Goal: Task Accomplishment & Management: Complete application form

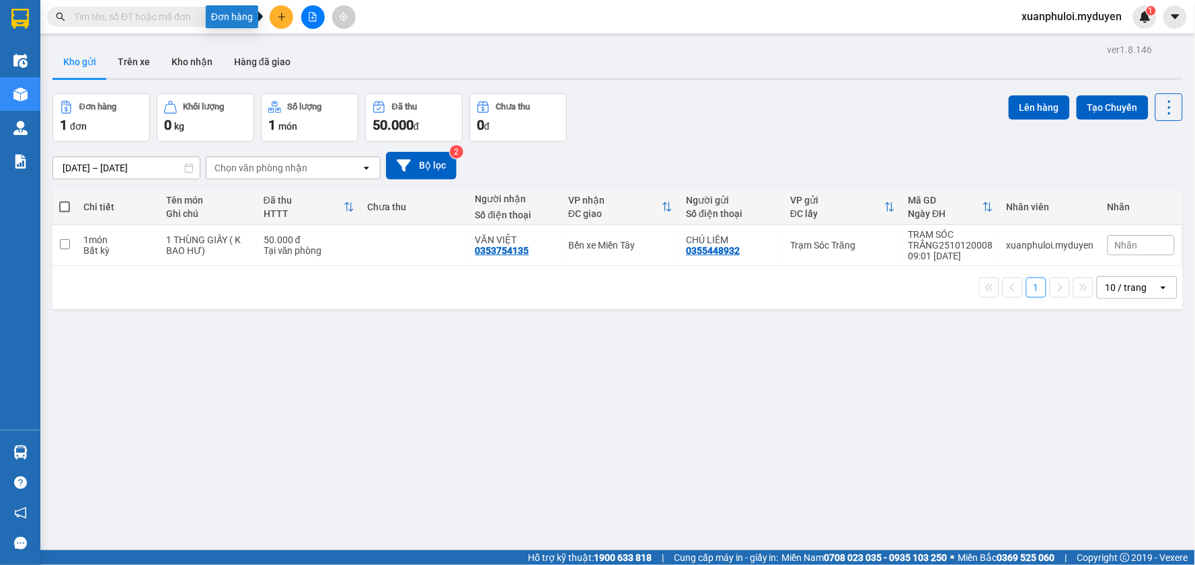
click at [284, 21] on icon "plus" at bounding box center [281, 16] width 9 height 9
click at [284, 48] on icon "snippets" at bounding box center [285, 50] width 7 height 9
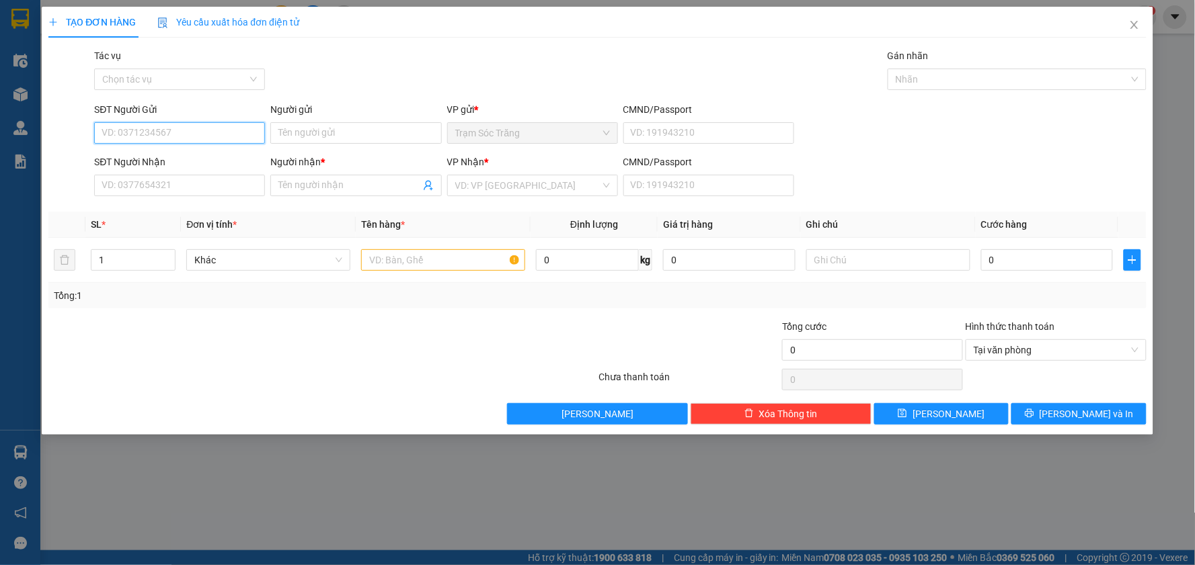
click at [145, 136] on input "SĐT Người Gửi" at bounding box center [179, 133] width 171 height 22
type input "0703286496"
click at [352, 133] on input "Người gửi" at bounding box center [355, 133] width 171 height 22
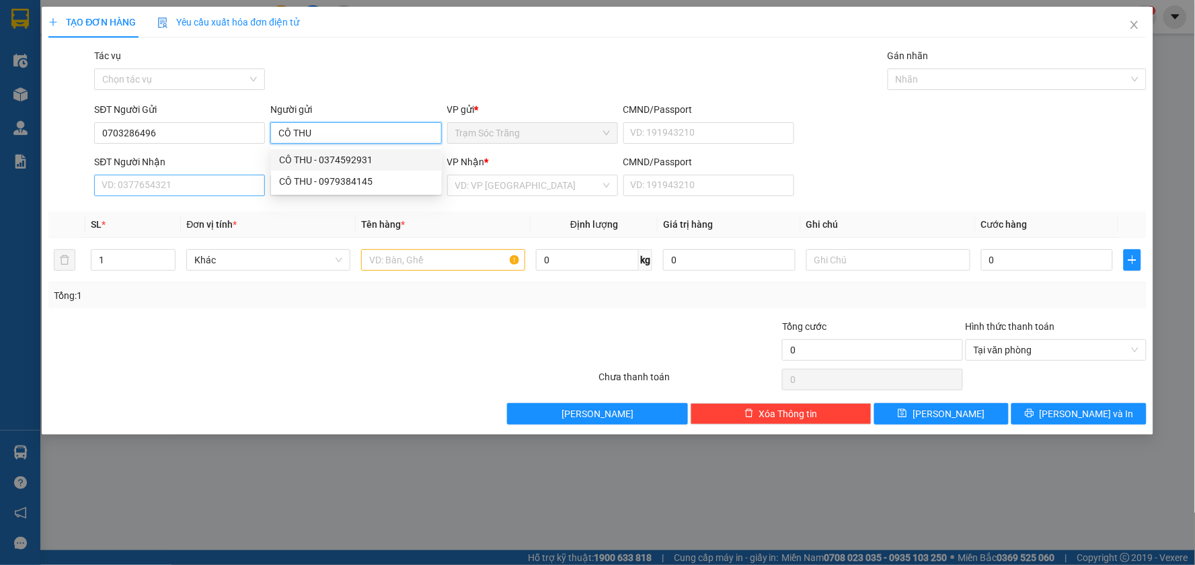
type input "CÔ THU"
click at [163, 192] on input "SĐT Người Nhận" at bounding box center [179, 186] width 171 height 22
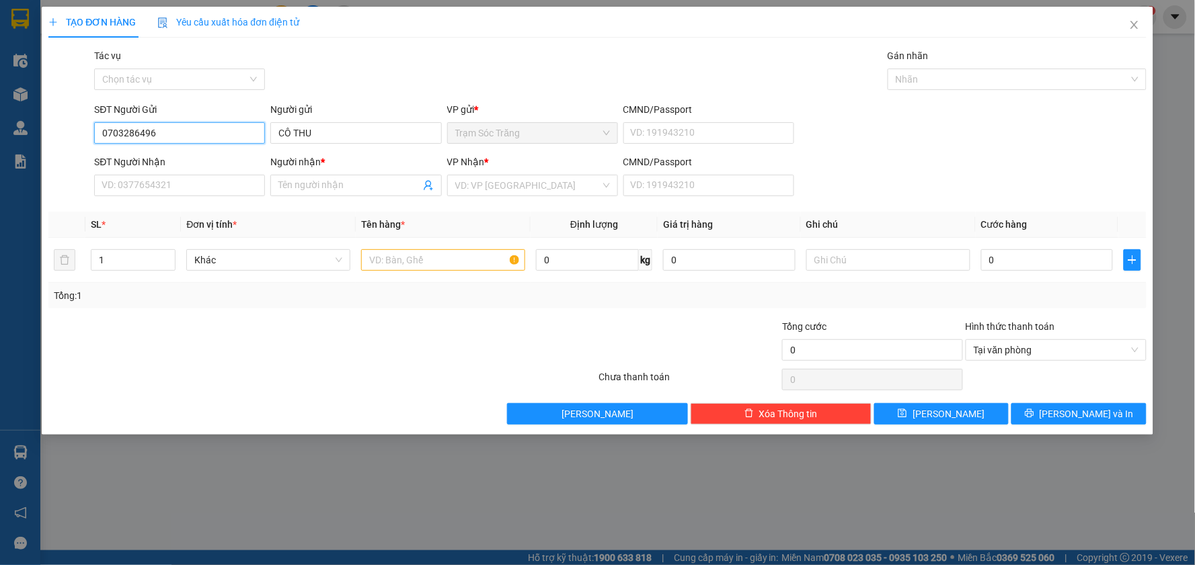
click at [182, 126] on input "0703286496" at bounding box center [179, 133] width 171 height 22
click at [477, 63] on div "Gói vận chuyển * Tiêu chuẩn Tác vụ Chọn tác vụ Gán nhãn Nhãn" at bounding box center [619, 71] width 1057 height 47
click at [204, 178] on input "SĐT Người Nhận" at bounding box center [179, 186] width 171 height 22
click at [210, 184] on input "SĐT Người Nhận" at bounding box center [179, 186] width 171 height 22
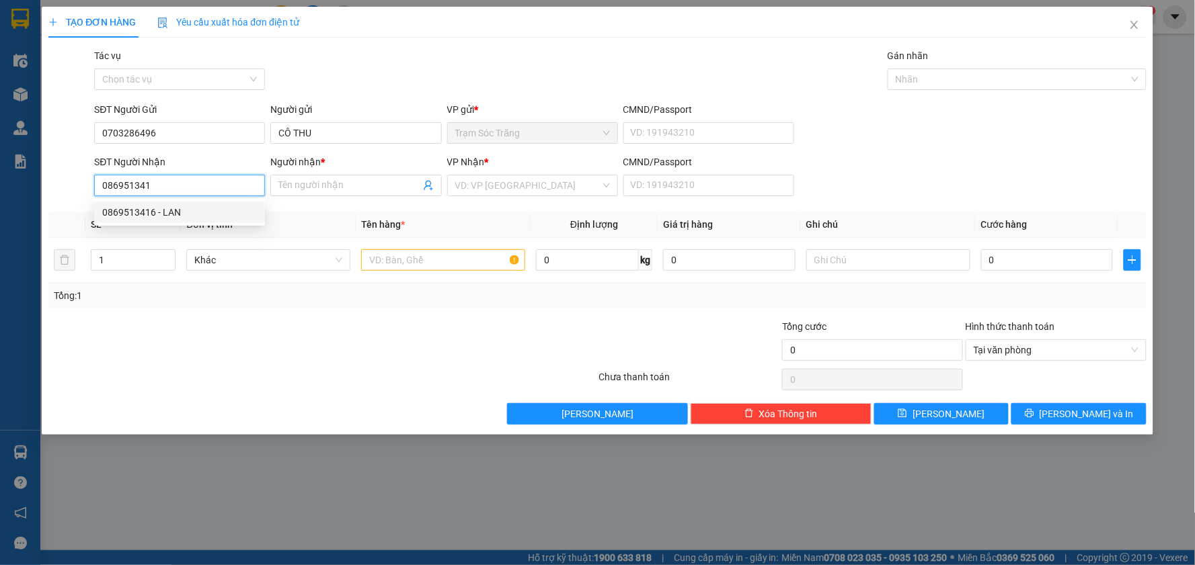
click at [165, 220] on div "0869513416 - LAN" at bounding box center [179, 213] width 171 height 22
type input "0869513416"
type input "LAN"
type input "30.000"
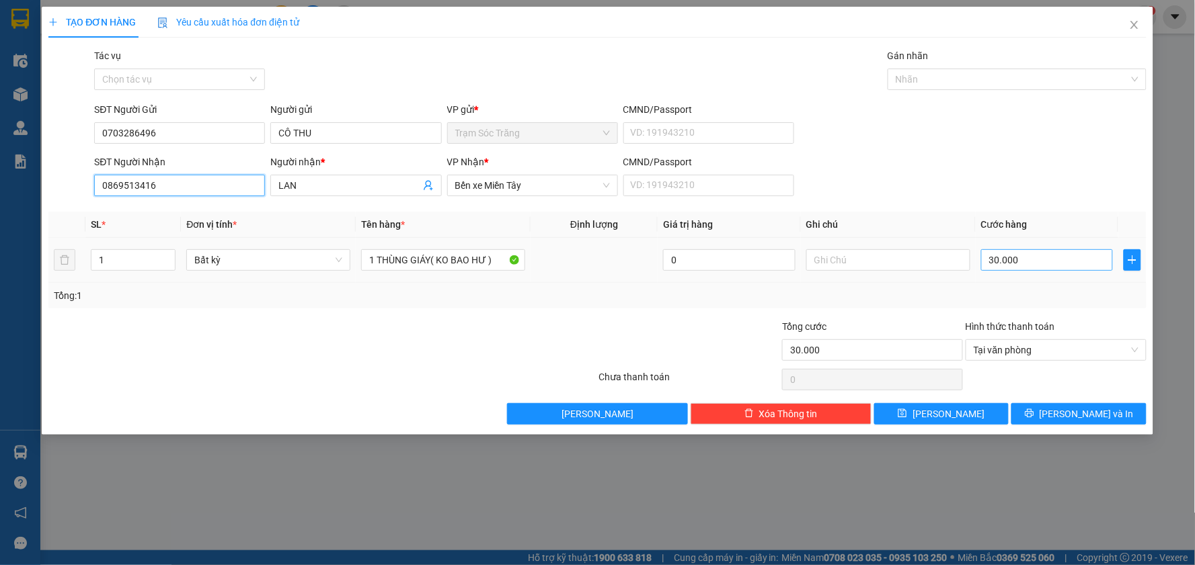
type input "0869513416"
click at [1049, 266] on input "30.000" at bounding box center [1047, 260] width 132 height 22
type input "4"
type input "40"
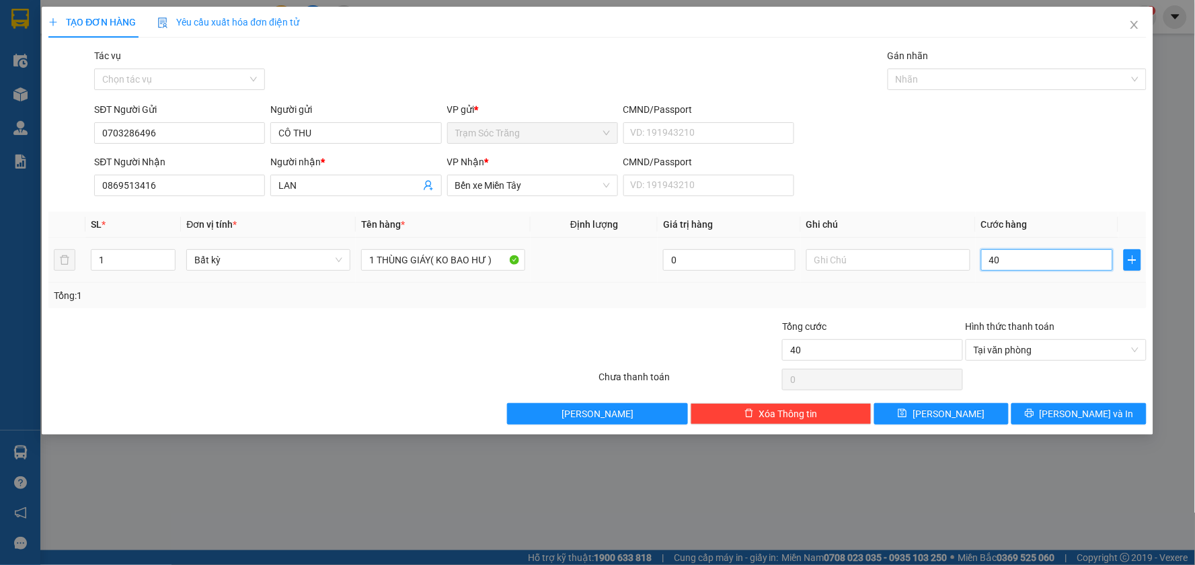
type input "400"
type input "4.000"
type input "40.000"
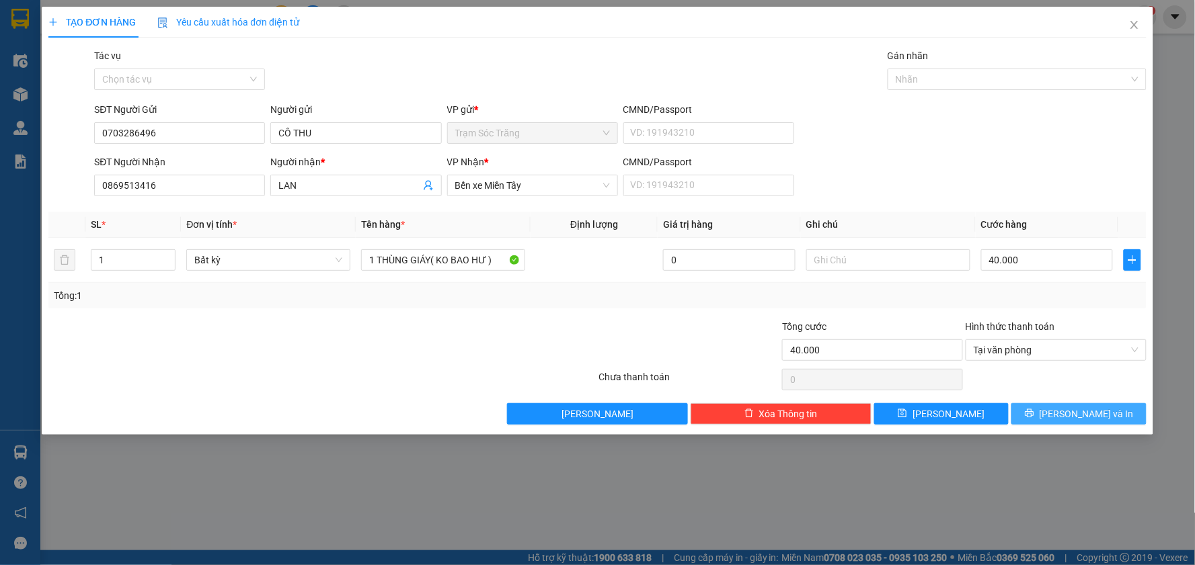
click at [1091, 409] on span "[PERSON_NAME] và In" at bounding box center [1086, 414] width 94 height 15
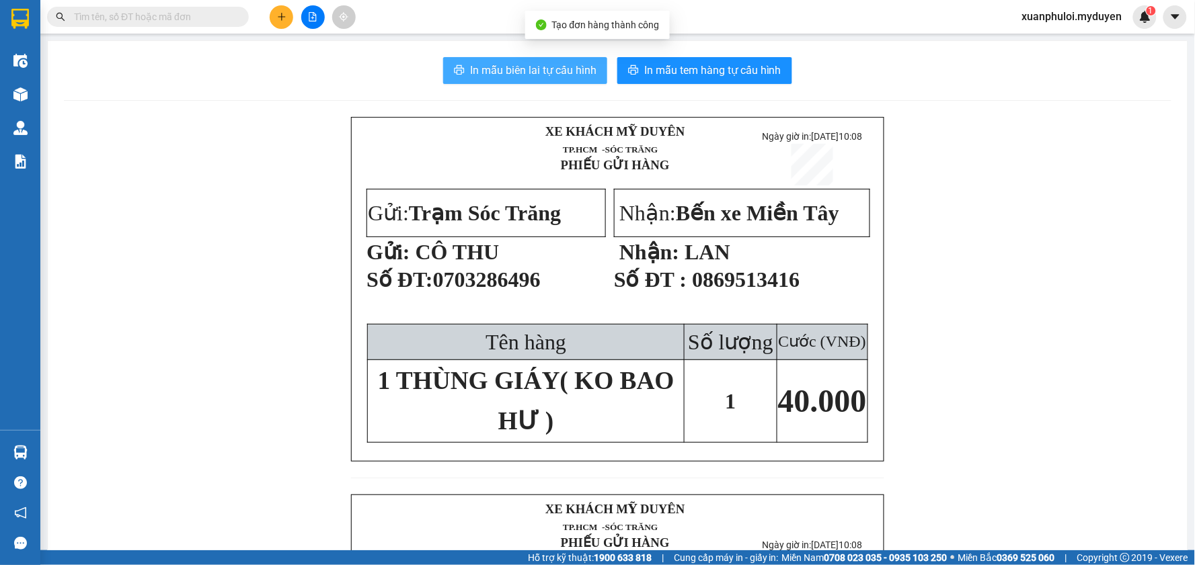
click at [520, 67] on span "In mẫu biên lai tự cấu hình" at bounding box center [533, 70] width 126 height 17
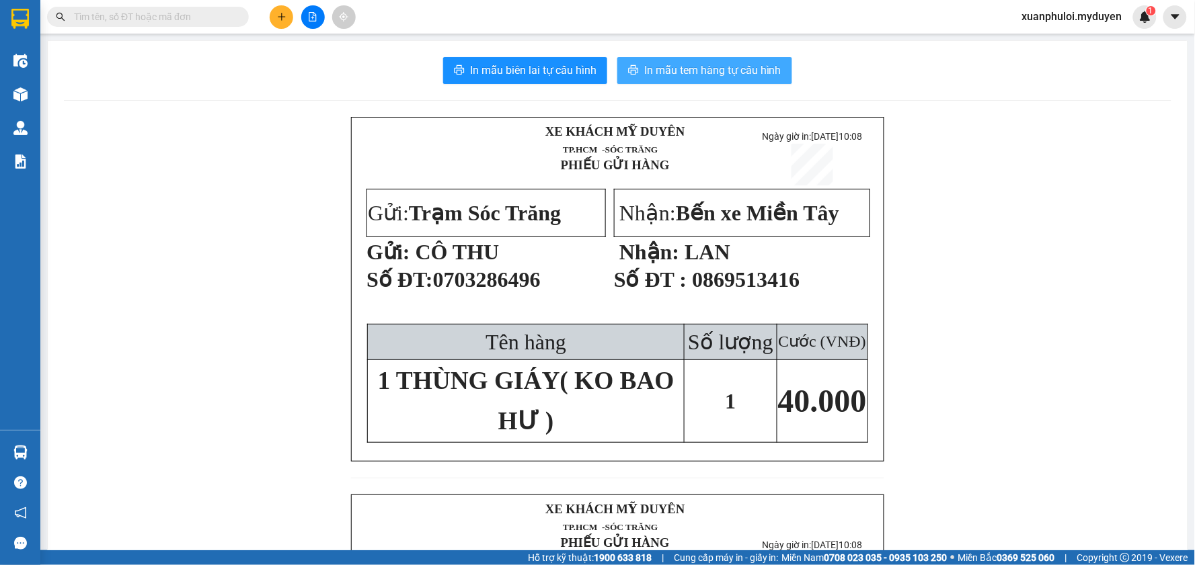
click at [723, 68] on span "In mẫu tem hàng tự cấu hình" at bounding box center [712, 70] width 137 height 17
